Goal: Task Accomplishment & Management: Manage account settings

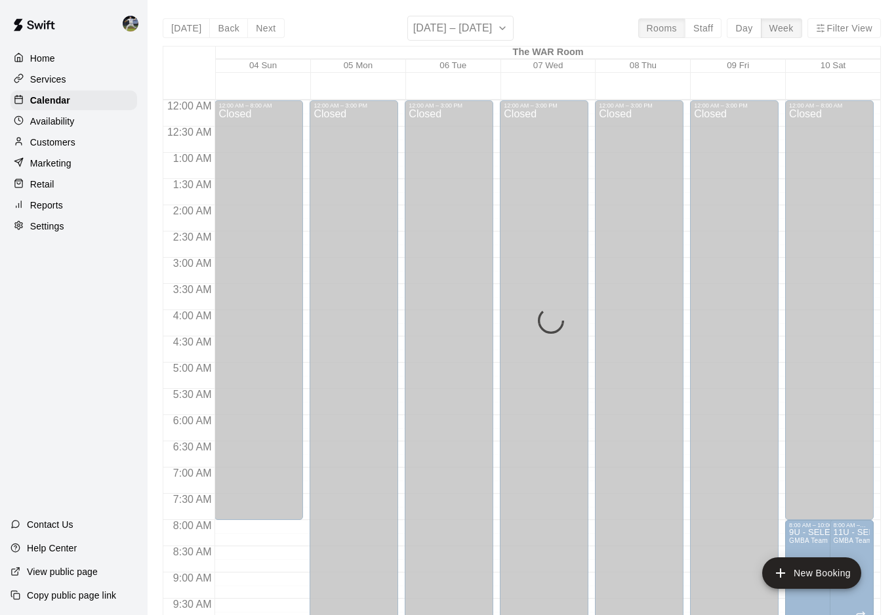
scroll to position [711, 0]
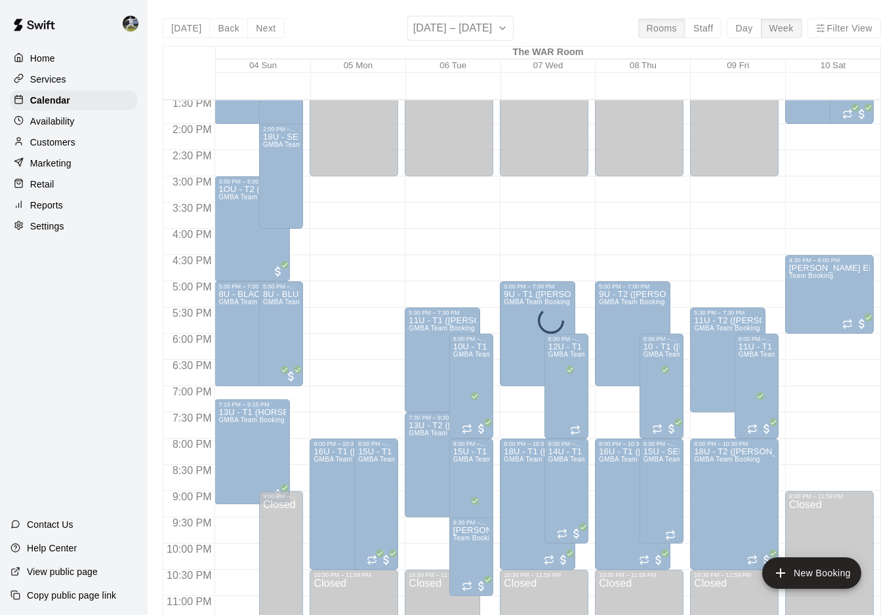
click at [45, 59] on p "Home" at bounding box center [42, 58] width 25 height 13
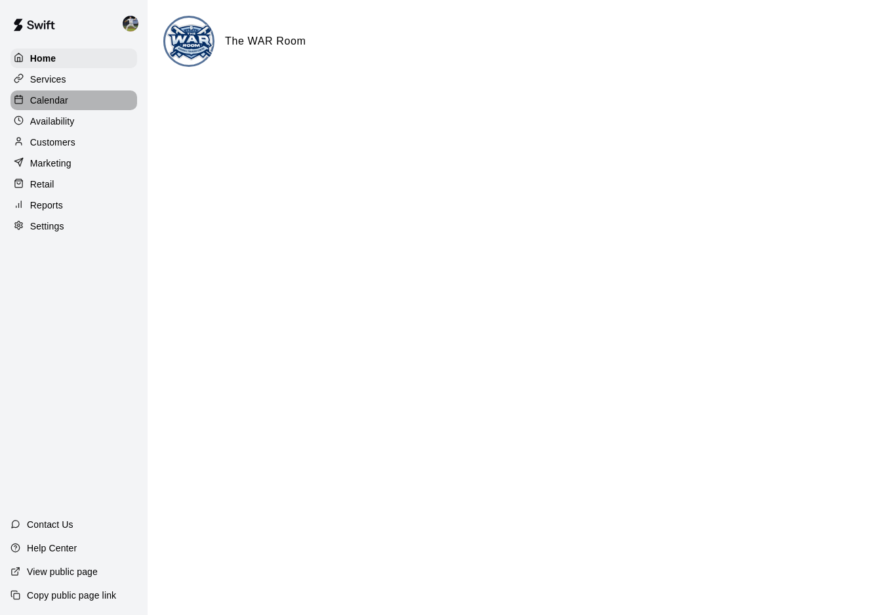
click at [32, 103] on p "Calendar" at bounding box center [49, 100] width 38 height 13
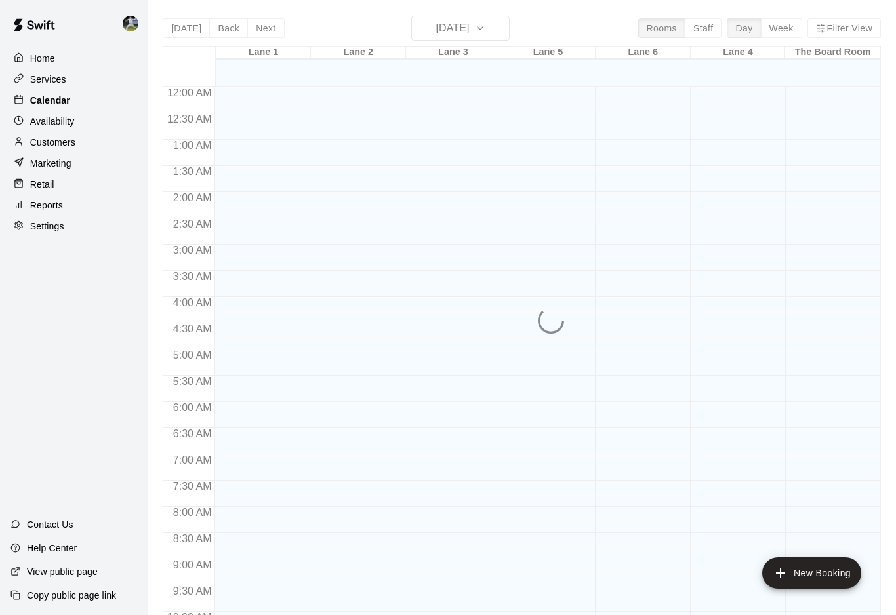
scroll to position [658, 0]
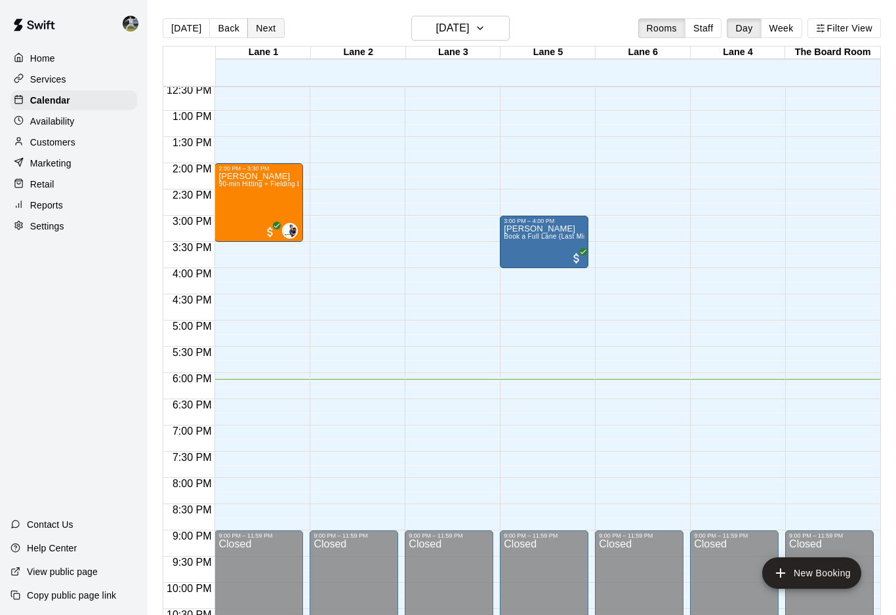
click at [258, 30] on button "Next" at bounding box center [265, 28] width 37 height 20
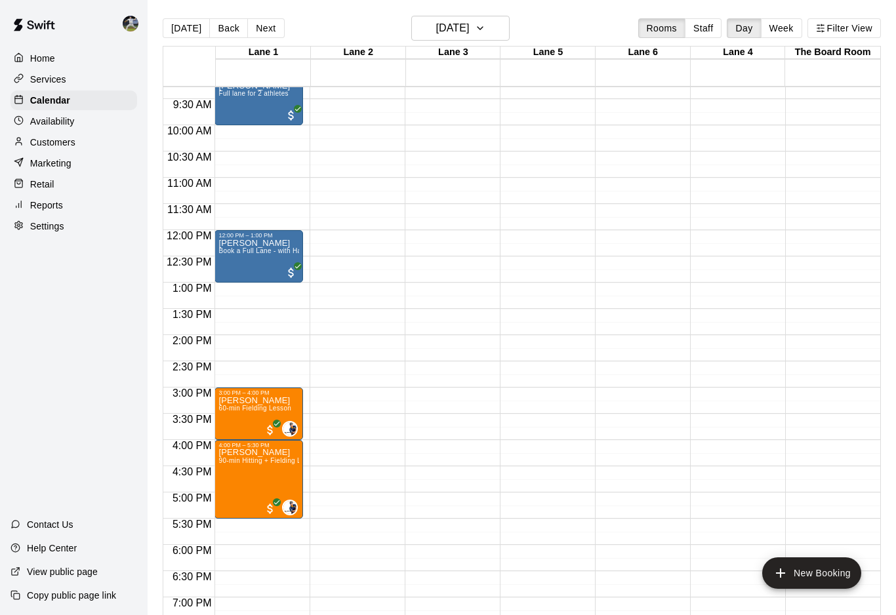
scroll to position [486, 0]
click at [260, 20] on button "Next" at bounding box center [265, 28] width 37 height 20
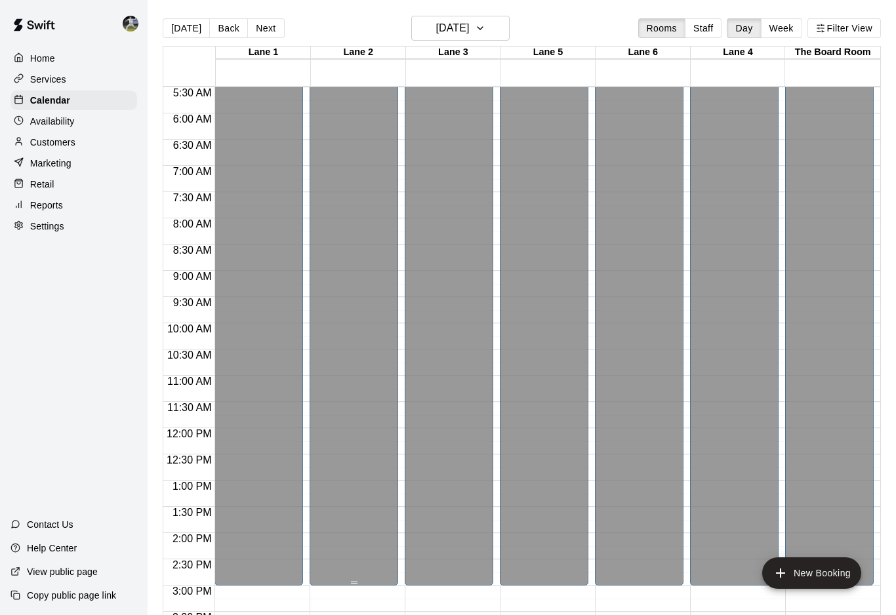
scroll to position [240, 0]
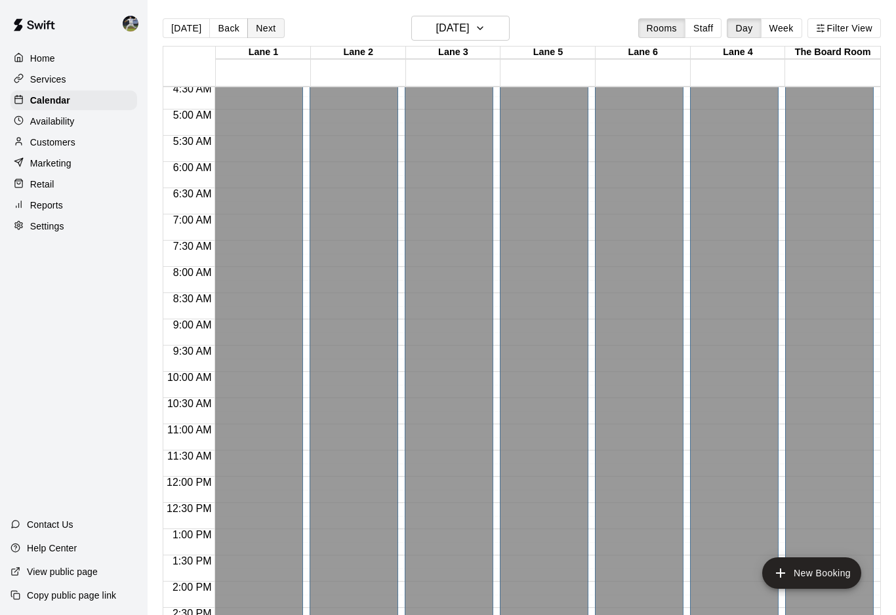
click at [255, 30] on button "Next" at bounding box center [265, 28] width 37 height 20
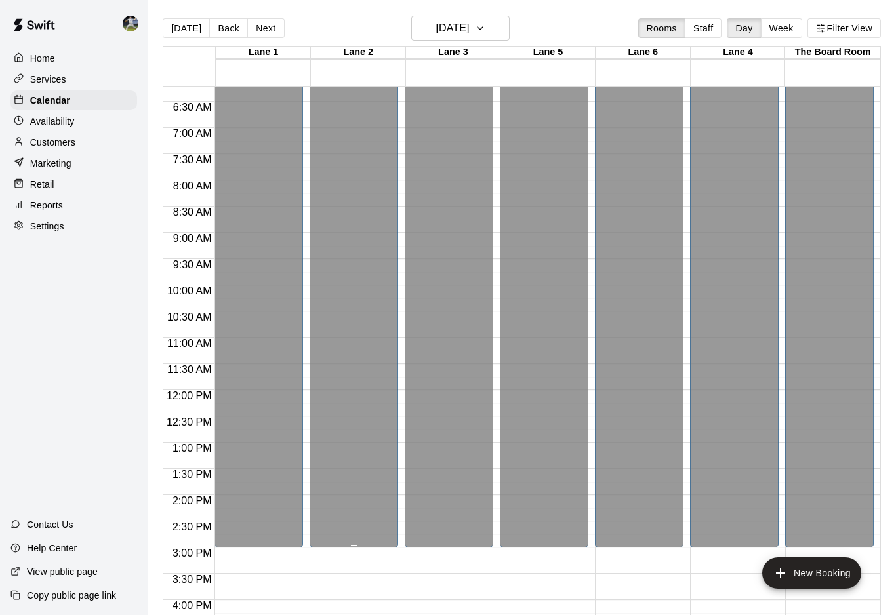
scroll to position [203, 0]
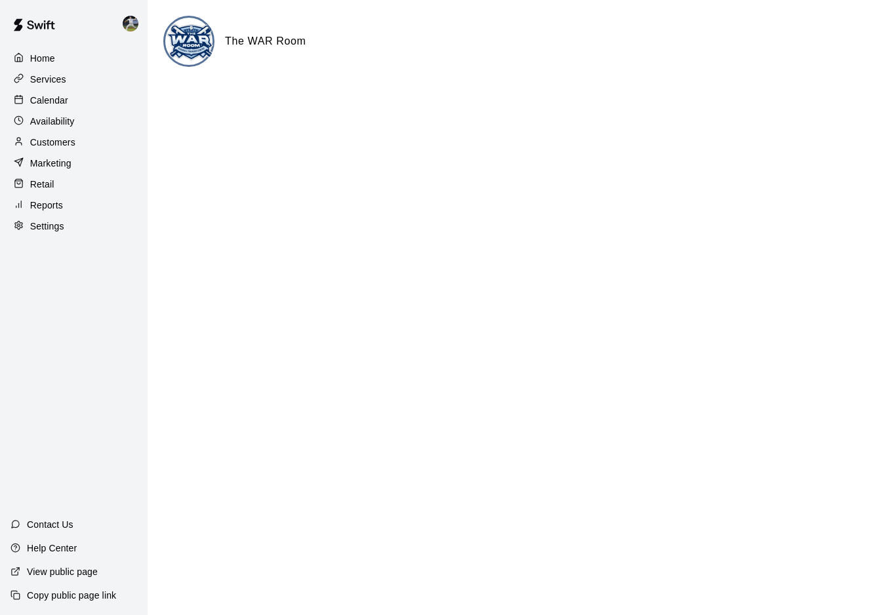
click at [34, 104] on p "Calendar" at bounding box center [49, 100] width 38 height 13
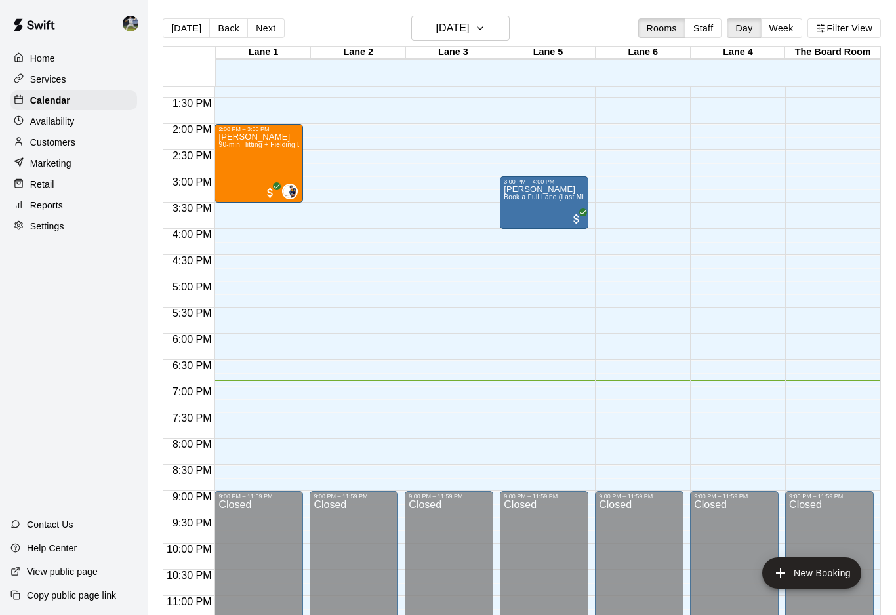
scroll to position [698, 0]
click at [447, 36] on h6 "[DATE]" at bounding box center [451, 28] width 33 height 18
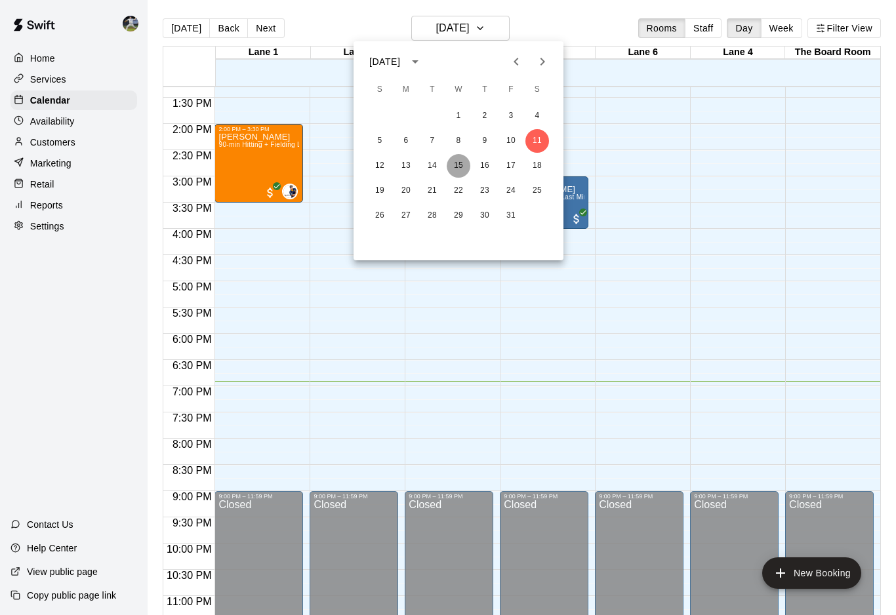
click at [458, 169] on button "15" at bounding box center [459, 166] width 24 height 24
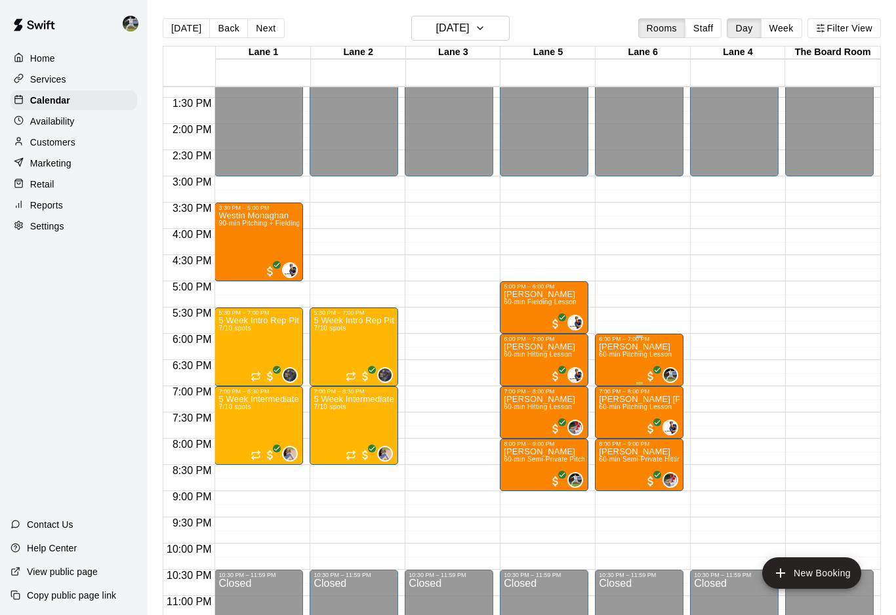
click at [624, 358] on span "60-min Pitching Lesson" at bounding box center [635, 354] width 73 height 7
click at [611, 401] on img "edit" at bounding box center [612, 396] width 15 height 15
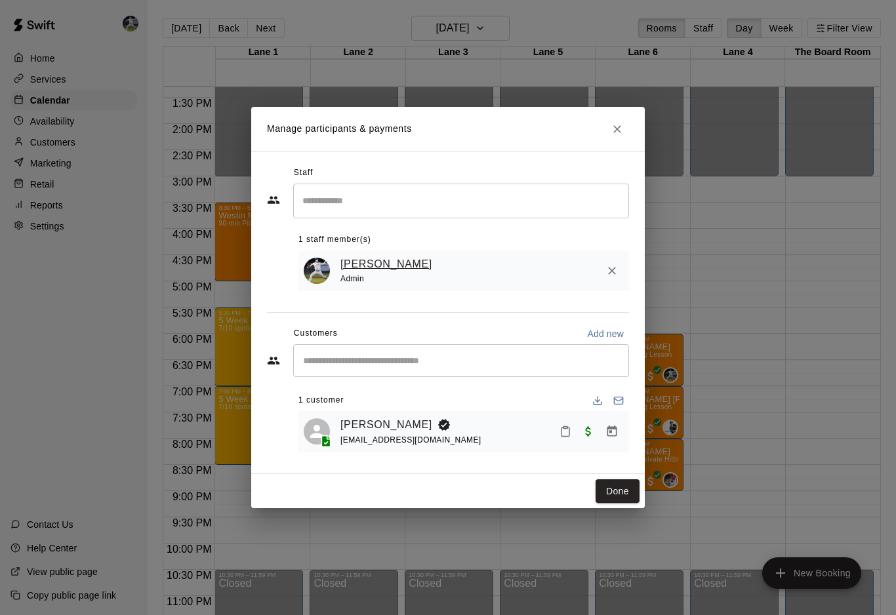
click at [369, 271] on link "Rylan Pranger" at bounding box center [386, 264] width 92 height 17
select select "**"
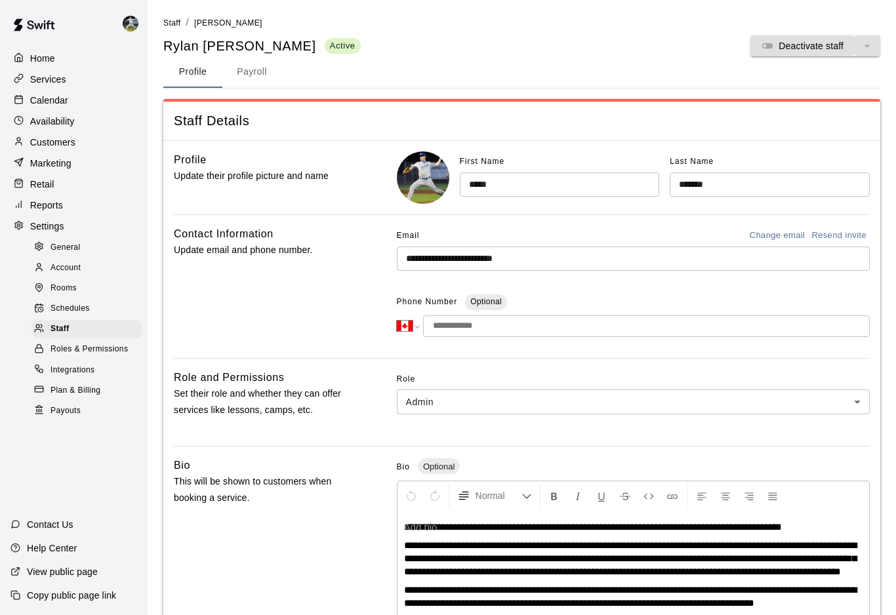
scroll to position [262, 0]
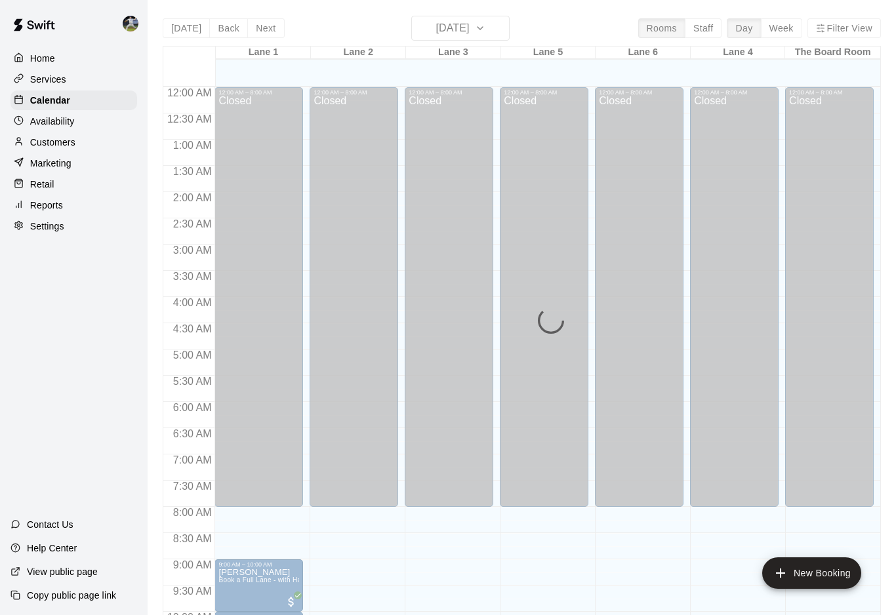
scroll to position [658, 0]
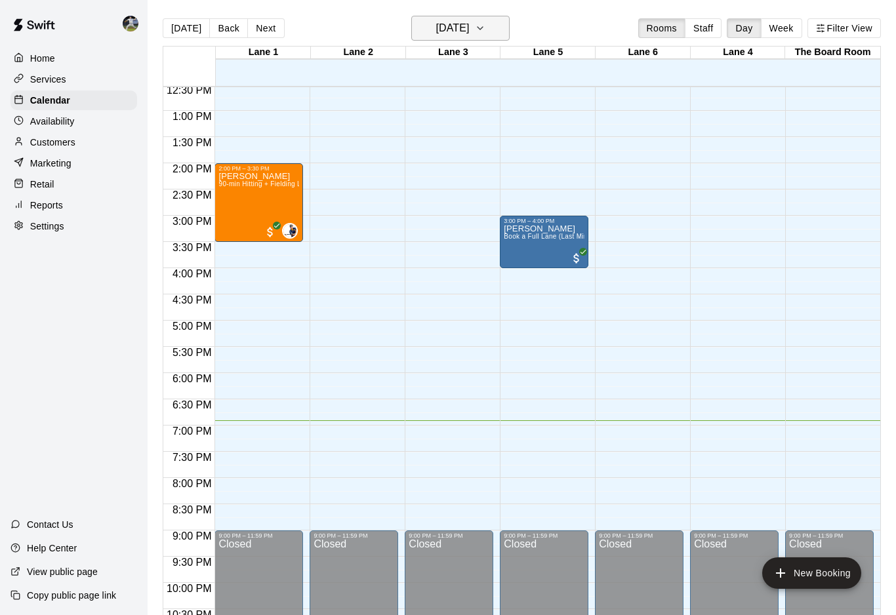
click at [447, 29] on h6 "[DATE]" at bounding box center [451, 28] width 33 height 18
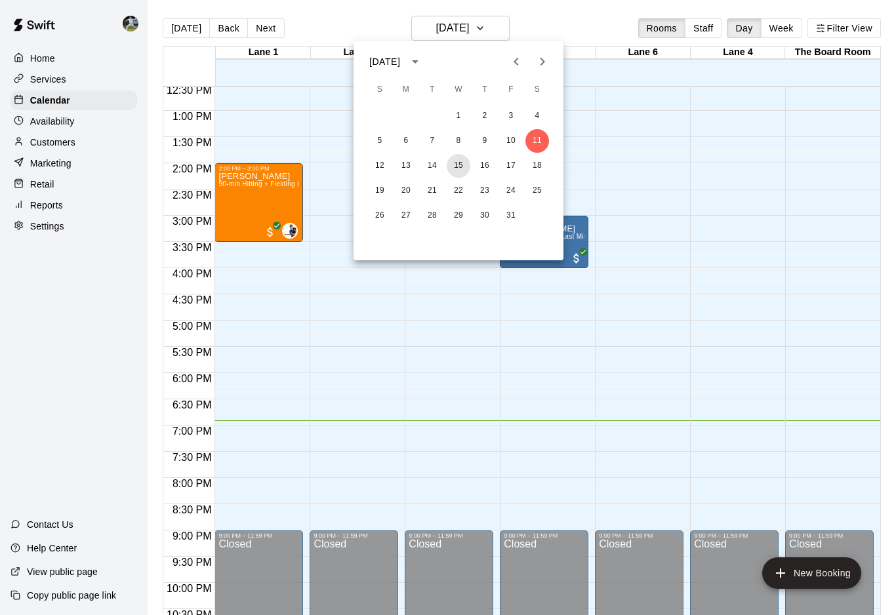
click at [464, 169] on button "15" at bounding box center [459, 166] width 24 height 24
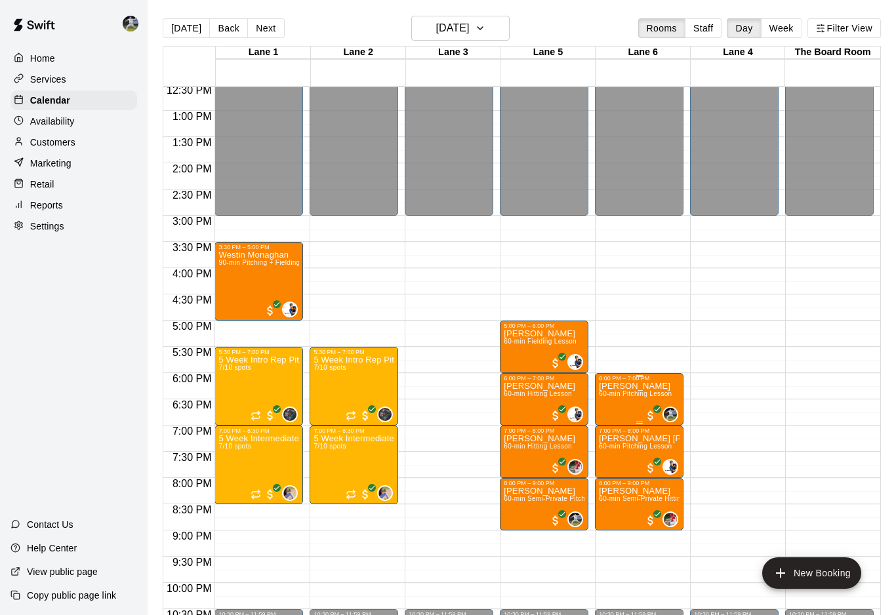
click at [619, 386] on p "Evan Chambers" at bounding box center [635, 386] width 73 height 0
click at [612, 400] on icon "edit" at bounding box center [612, 401] width 12 height 12
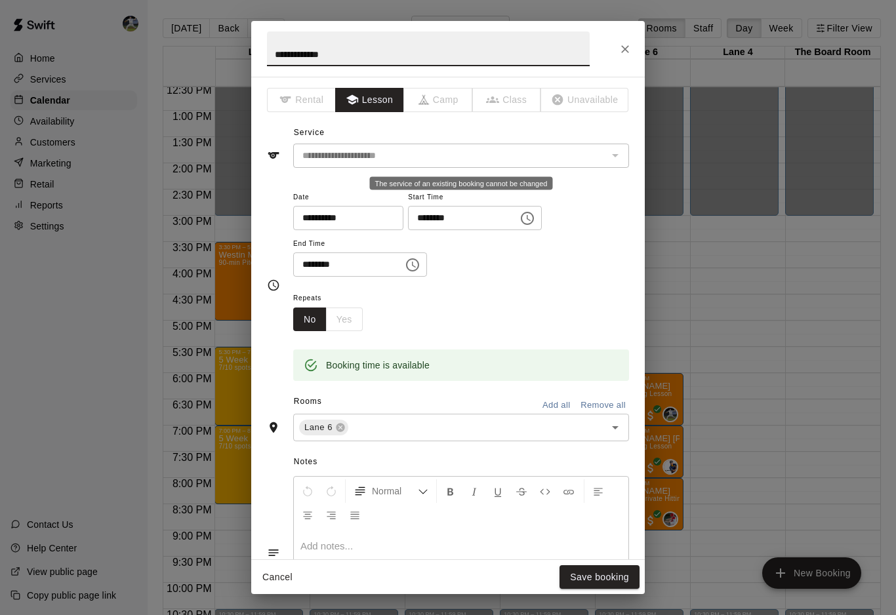
scroll to position [0, 0]
click at [629, 39] on button "Close" at bounding box center [625, 49] width 24 height 24
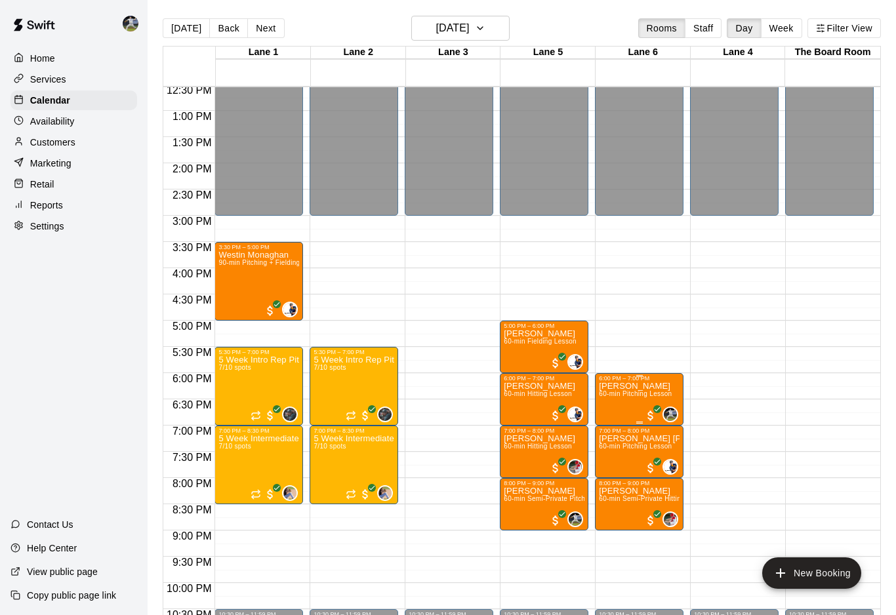
click at [644, 397] on span "60-min Pitching Lesson" at bounding box center [635, 393] width 73 height 7
click at [614, 435] on img "edit" at bounding box center [612, 435] width 15 height 15
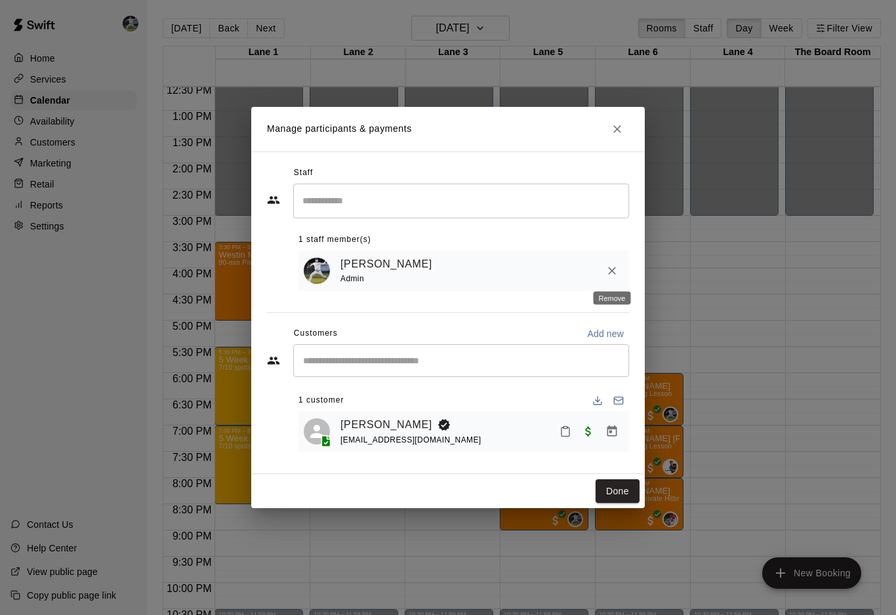
click at [613, 271] on icon "Remove" at bounding box center [612, 271] width 8 height 8
click at [614, 268] on icon "Remove" at bounding box center [612, 271] width 8 height 8
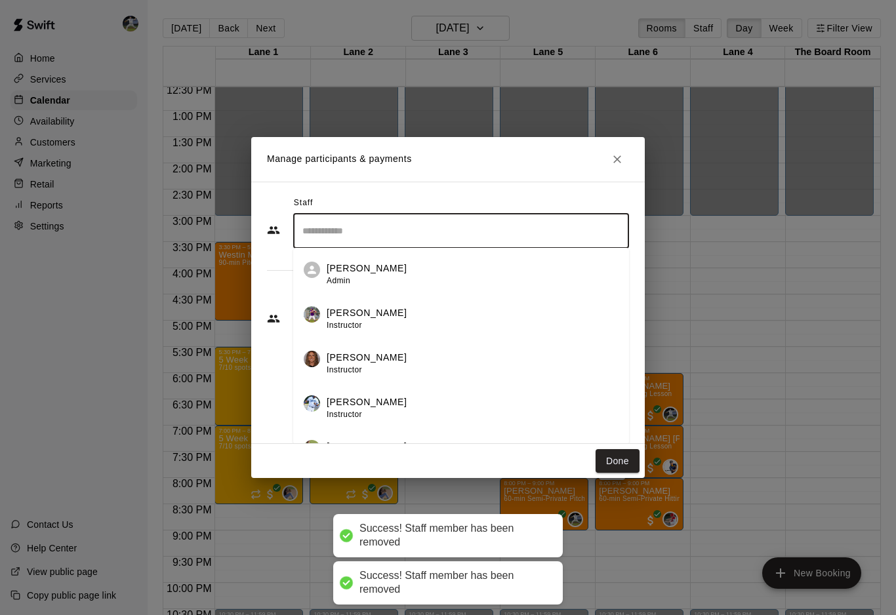
click at [504, 232] on input "Search staff" at bounding box center [461, 231] width 324 height 23
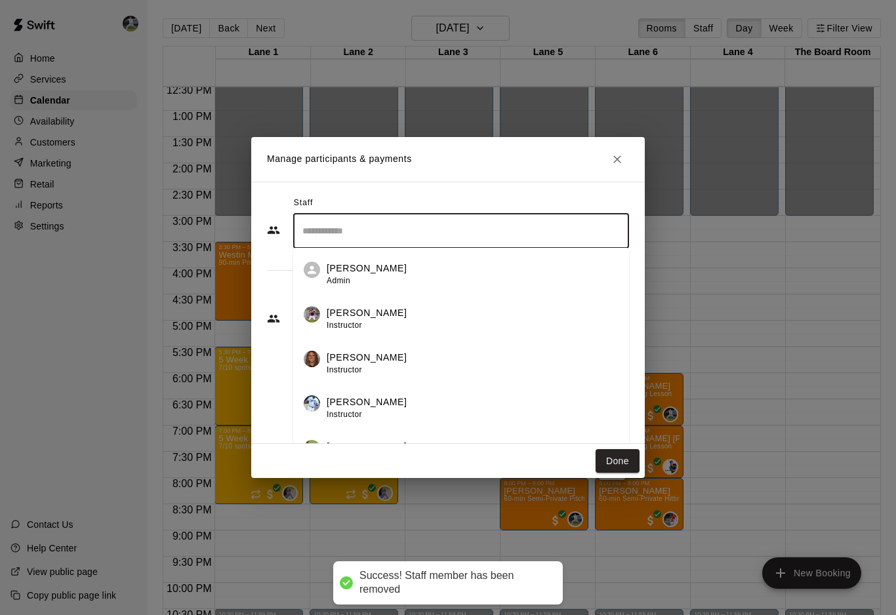
scroll to position [22, 0]
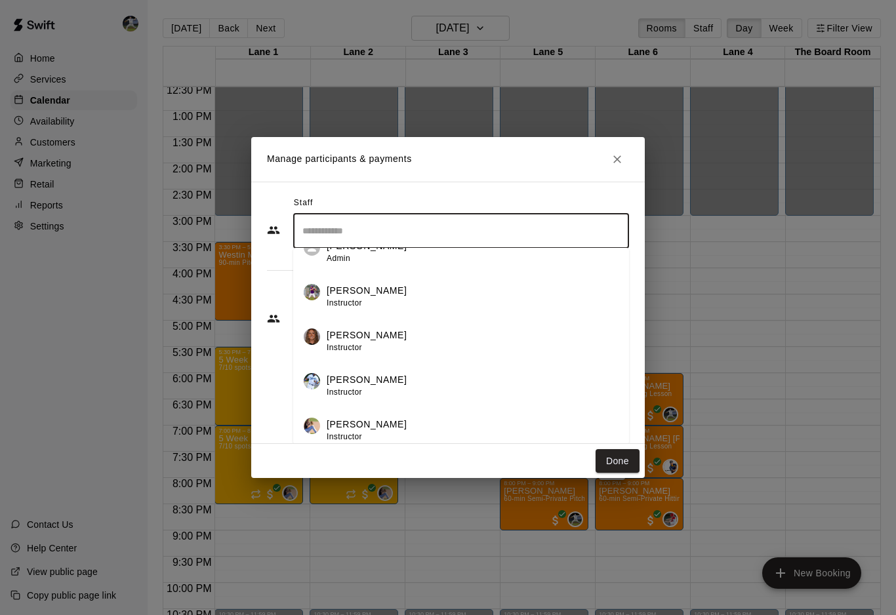
click at [384, 416] on li "Liam Devine Instructor" at bounding box center [461, 426] width 336 height 45
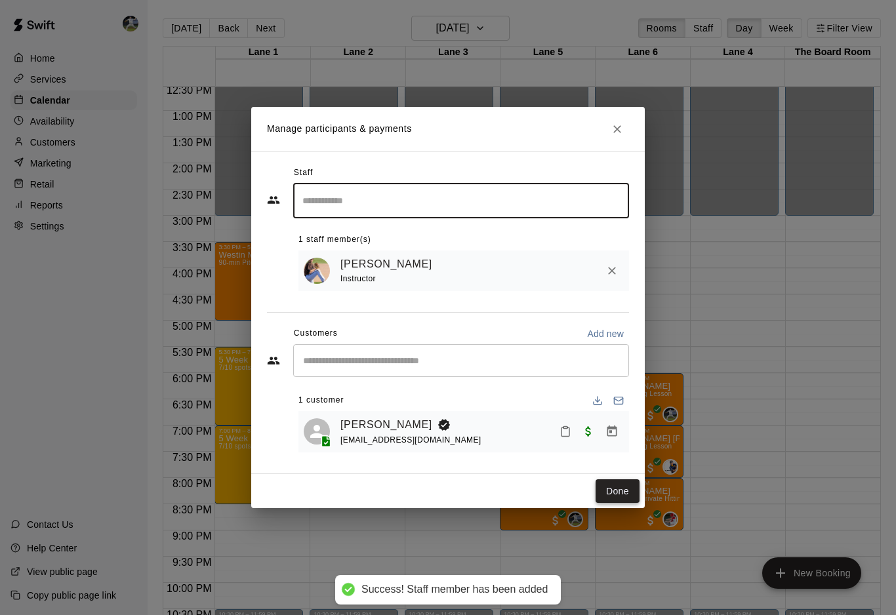
click at [620, 489] on button "Done" at bounding box center [617, 491] width 44 height 24
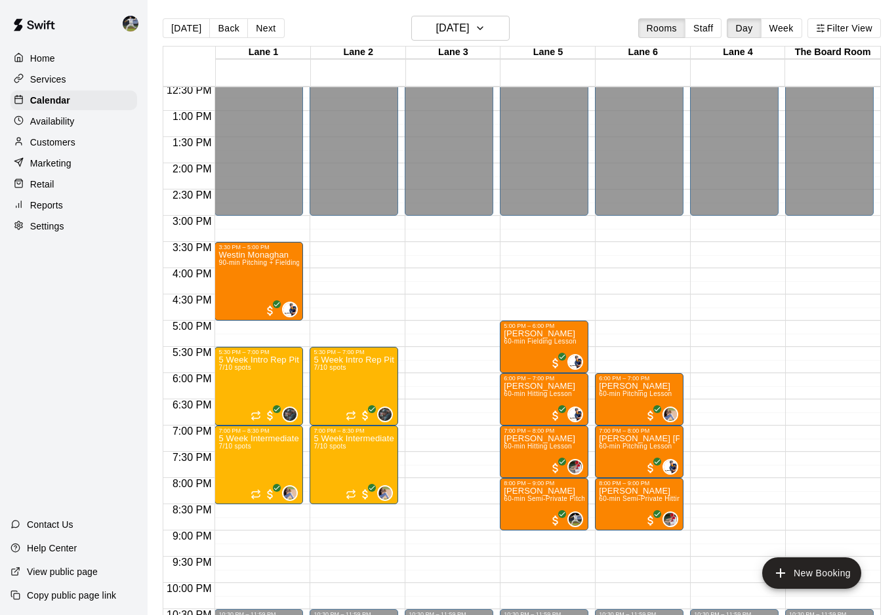
click at [60, 126] on p "Availability" at bounding box center [52, 121] width 45 height 13
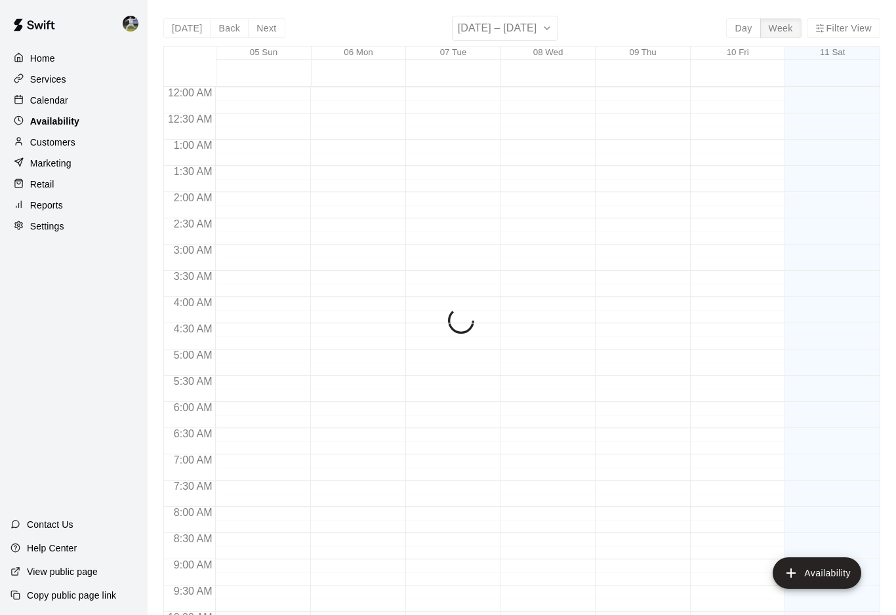
scroll to position [698, 0]
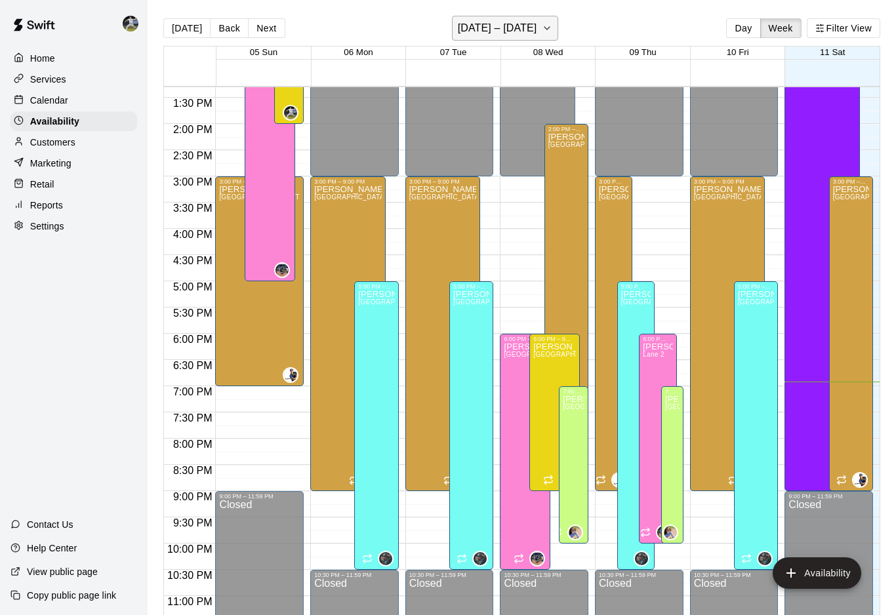
click at [516, 25] on h6 "October 05 – 11" at bounding box center [497, 28] width 79 height 18
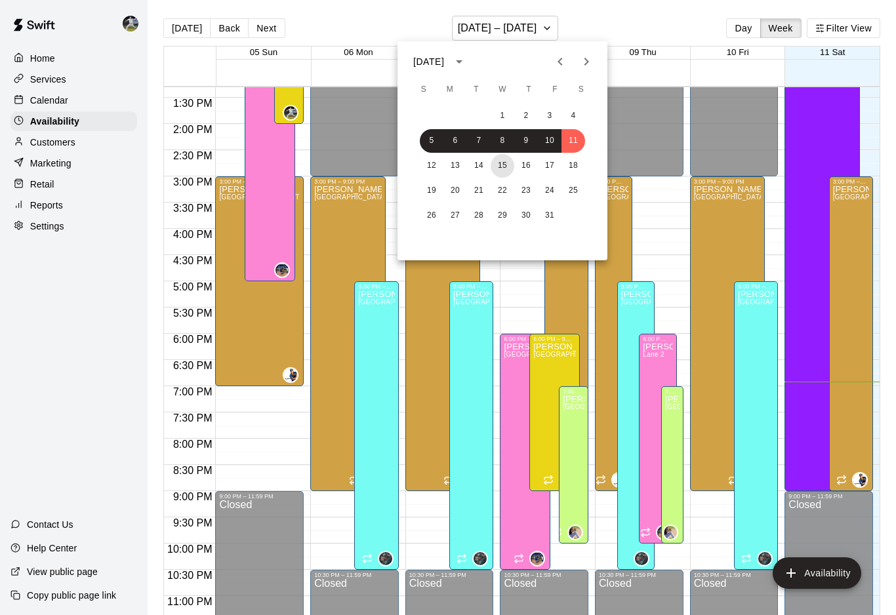
click at [503, 163] on button "15" at bounding box center [503, 166] width 24 height 24
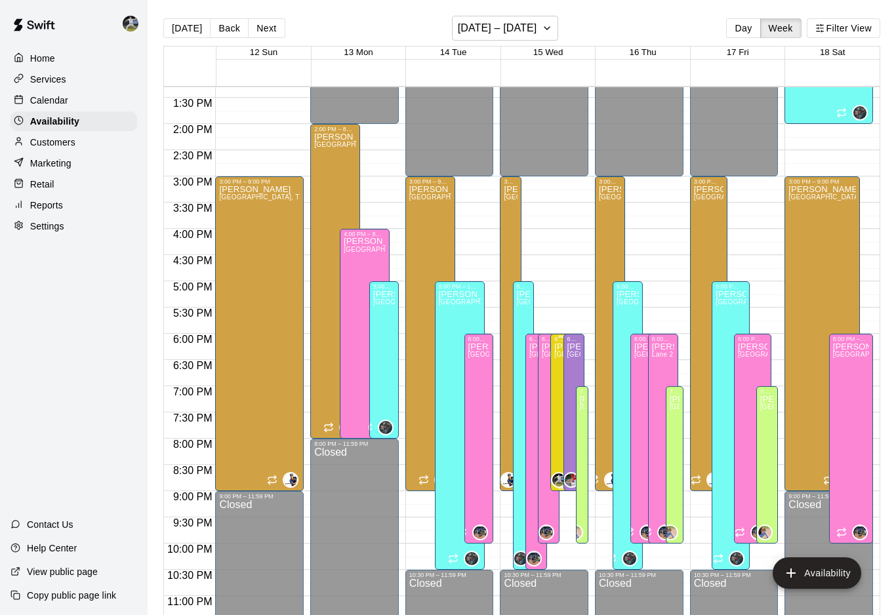
click at [567, 362] on icon "edit" at bounding box center [568, 358] width 16 height 16
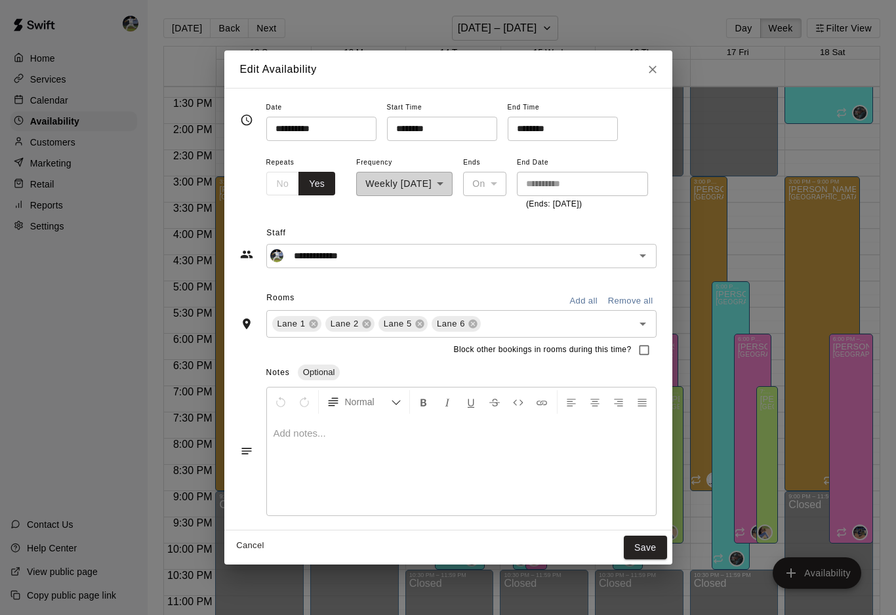
click at [387, 134] on input "********" at bounding box center [437, 129] width 101 height 24
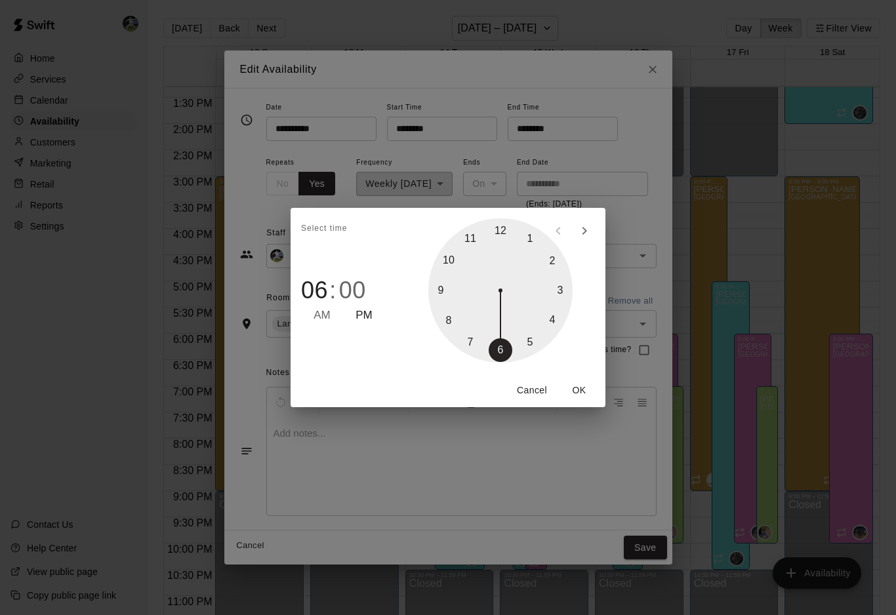
type input "********"
click at [473, 341] on div at bounding box center [500, 290] width 144 height 144
click at [574, 387] on button "OK" at bounding box center [579, 390] width 42 height 24
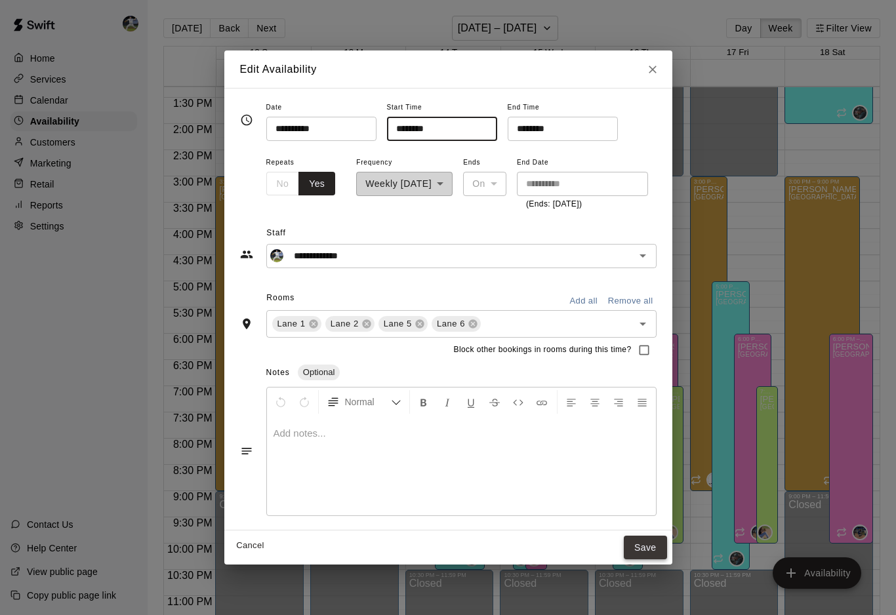
click at [657, 546] on button "Save" at bounding box center [645, 548] width 43 height 24
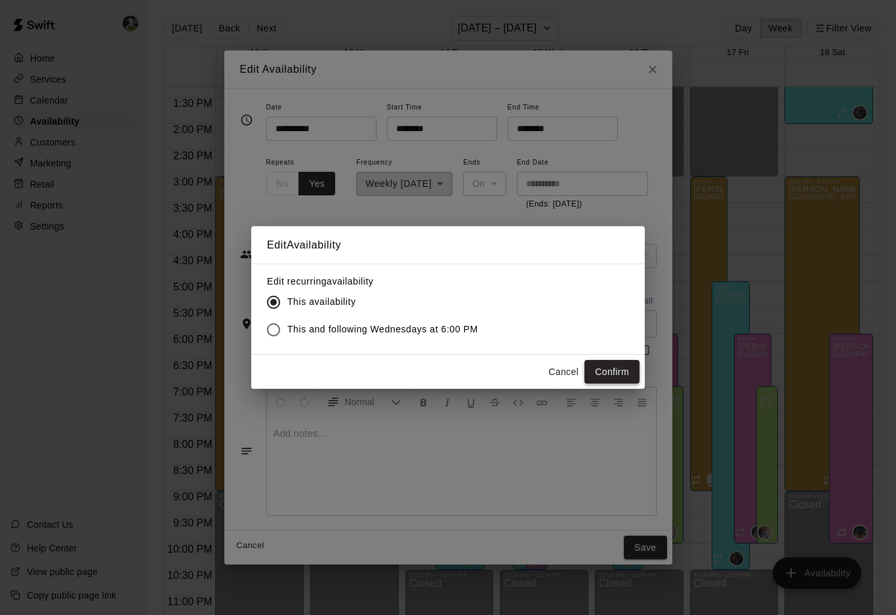
click at [597, 372] on button "Confirm" at bounding box center [611, 372] width 55 height 24
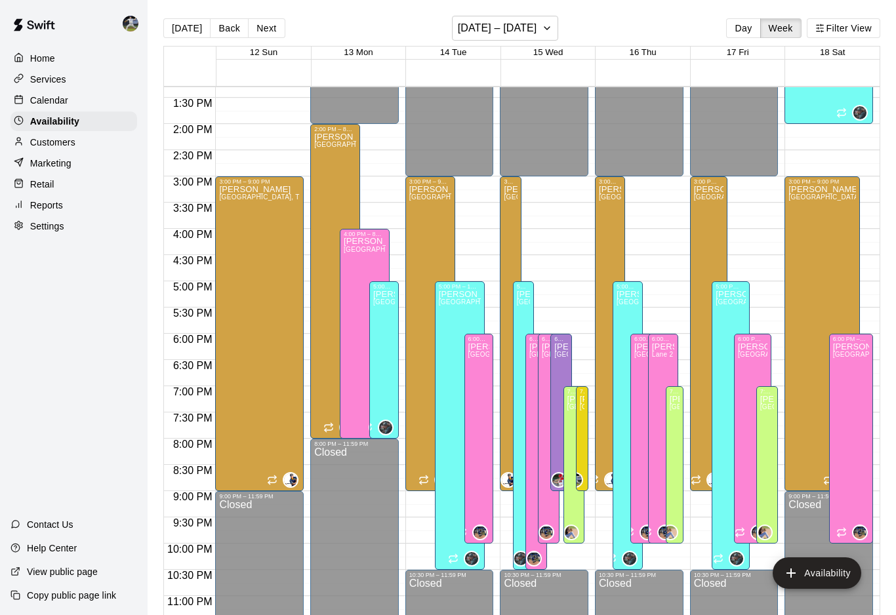
click at [35, 93] on div "Calendar" at bounding box center [73, 101] width 127 height 20
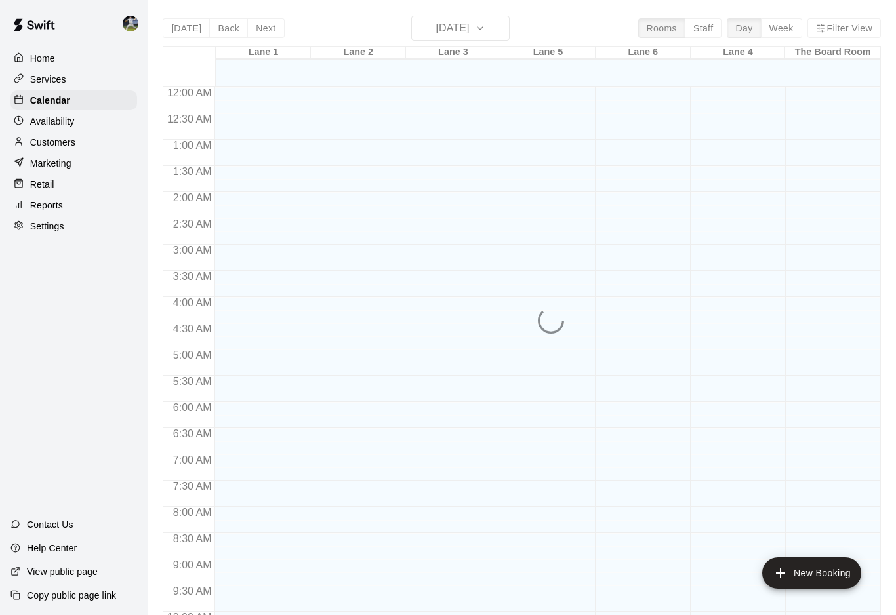
scroll to position [658, 0]
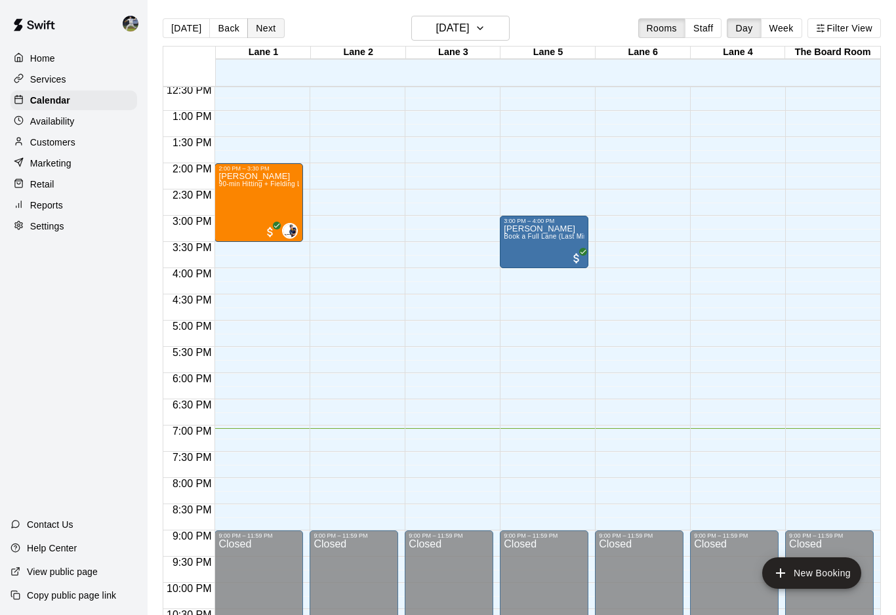
click at [257, 34] on button "Next" at bounding box center [265, 28] width 37 height 20
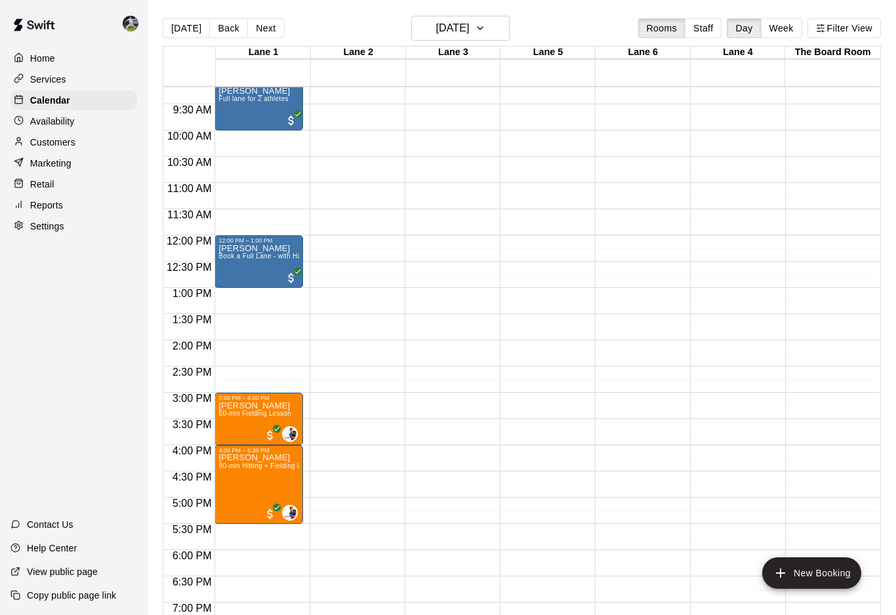
scroll to position [425, 0]
